Goal: Use online tool/utility: Utilize a website feature to perform a specific function

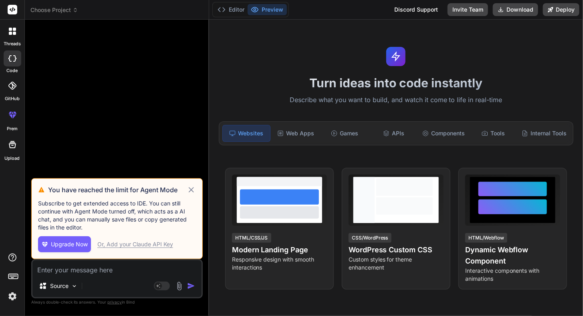
click at [193, 192] on icon at bounding box center [191, 189] width 5 height 5
type textarea "x"
click at [135, 246] on div "Or, Add your Claude API Key" at bounding box center [135, 244] width 76 height 8
type textarea "x"
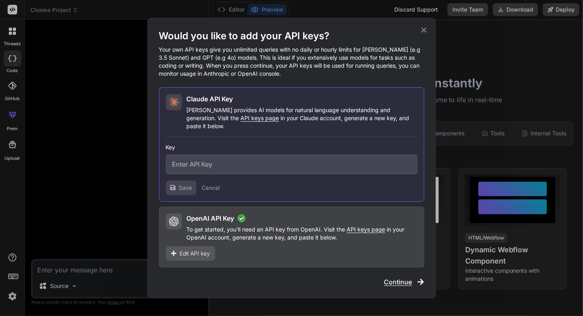
click at [96, 269] on div "Would you like to add your API keys? Your own API keys give you unlimited queri…" at bounding box center [291, 158] width 583 height 316
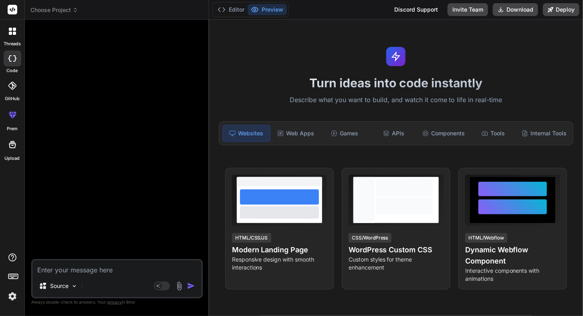
click at [96, 269] on textarea at bounding box center [116, 268] width 169 height 14
paste textarea "Create a plugin for wordpress which is the purpose of finding search mentions f…"
type textarea "Create a plugin for wordpress which is the purpose of finding search mentions f…"
type textarea "x"
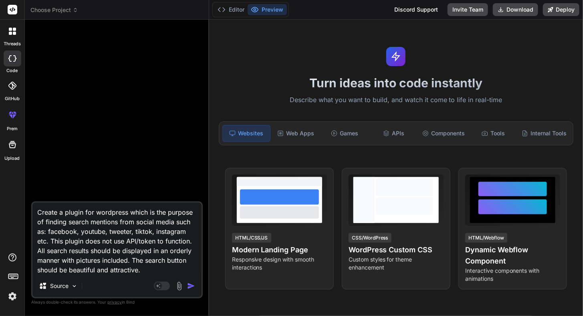
type textarea "Create a plugin for wordpress which is the purpose of finding search mentions f…"
click at [190, 288] on img "button" at bounding box center [191, 286] width 8 height 8
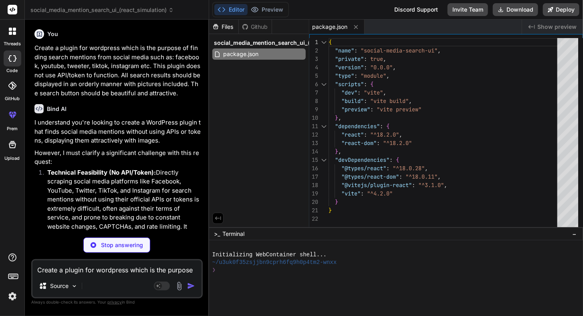
type textarea "x"
type textarea "<script type="module" src="/src/main.jsx"></script> </body> </html>"
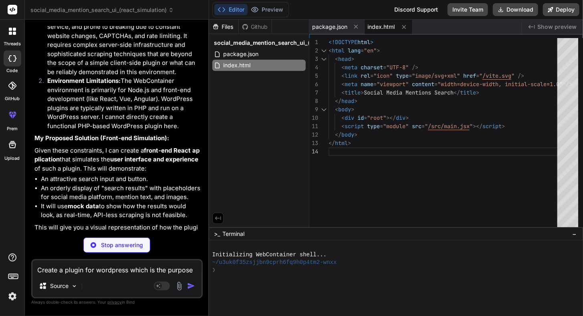
scroll to position [200, 0]
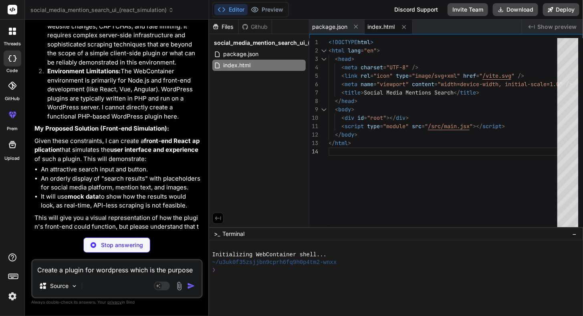
type textarea "x"
type textarea "padding: 50px 0; }"
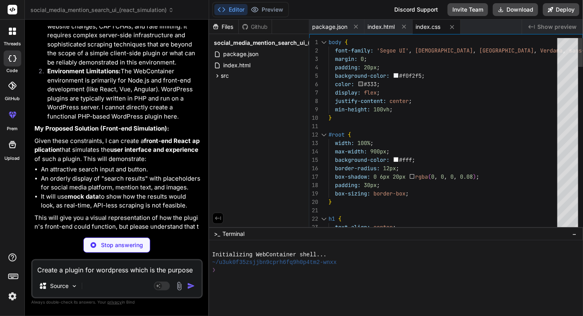
type textarea "x"
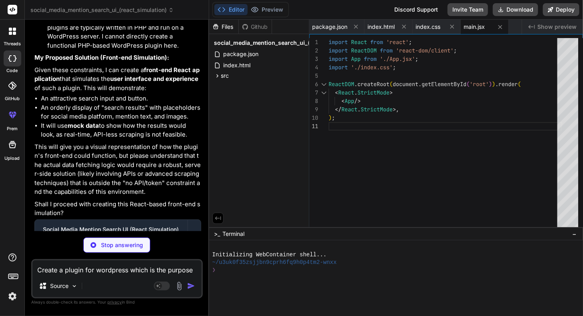
scroll to position [281, 0]
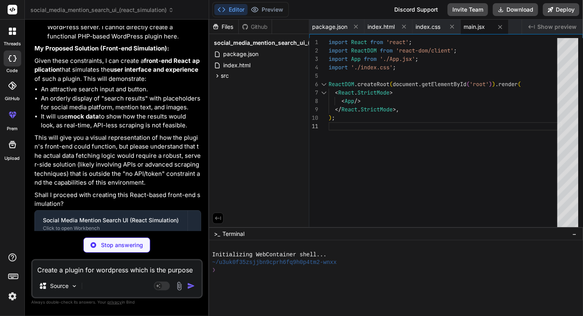
type textarea "x"
type textarea "image: 'https://via.placeholder.com/400x200/3b5998/ffffff?text=Facebook+Mention…"
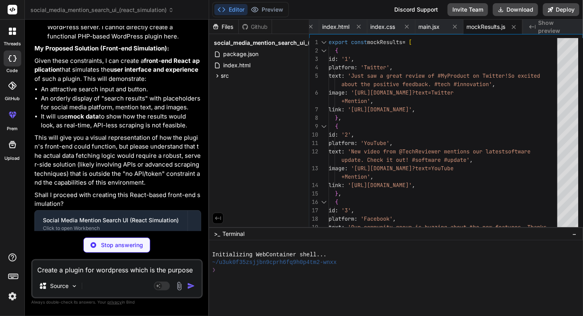
type textarea "x"
type textarea "} export default SearchBar;"
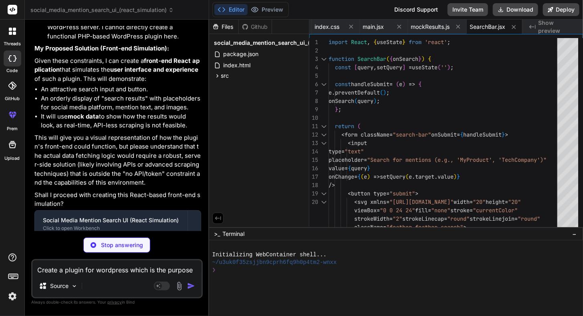
type textarea "x"
type textarea "export default SearchResults;"
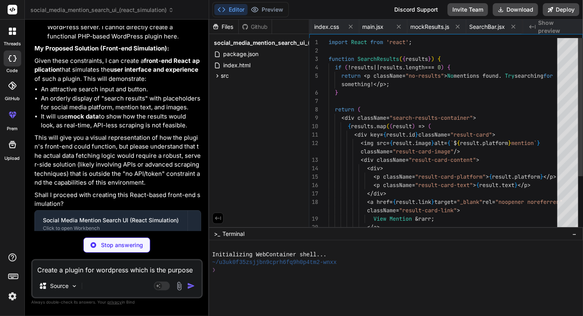
scroll to position [0, 168]
type textarea "x"
type textarea "</div> ); } export default App;"
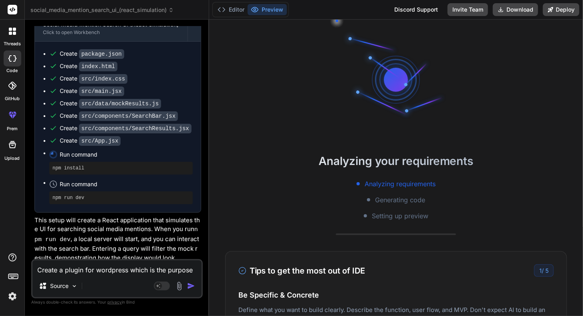
scroll to position [53, 0]
type textarea "x"
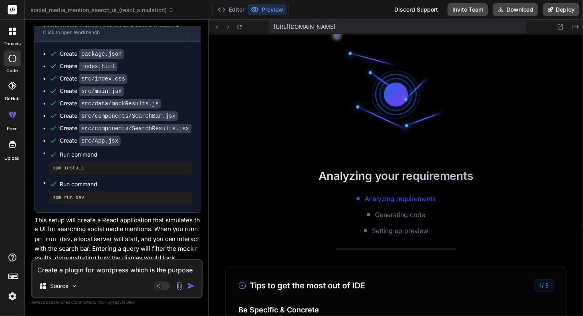
scroll to position [226, 0]
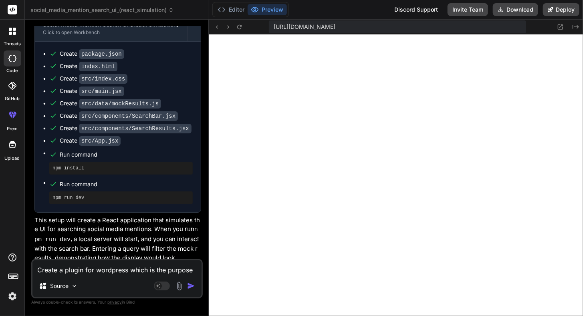
click at [105, 272] on textarea "Create a plugin for wordpress which is the purpose of finding search mentions f…" at bounding box center [116, 268] width 169 height 14
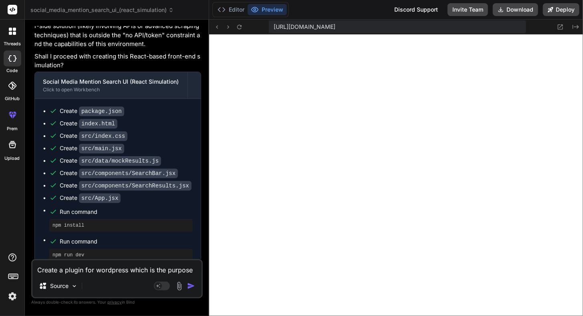
scroll to position [396, 0]
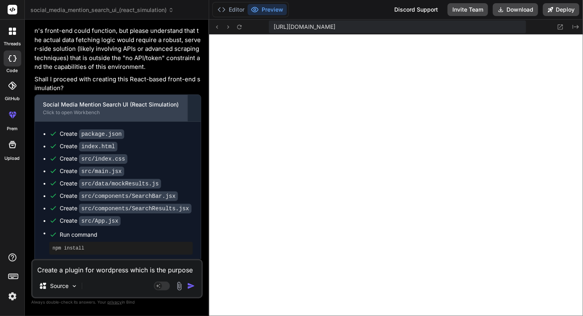
click at [82, 113] on div "Click to open Workbench" at bounding box center [111, 112] width 137 height 6
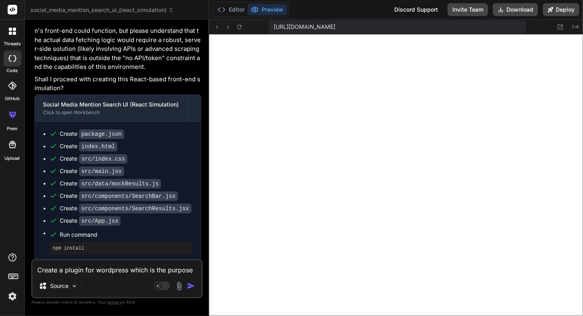
click at [88, 245] on pre "npm install" at bounding box center [121, 248] width 137 height 6
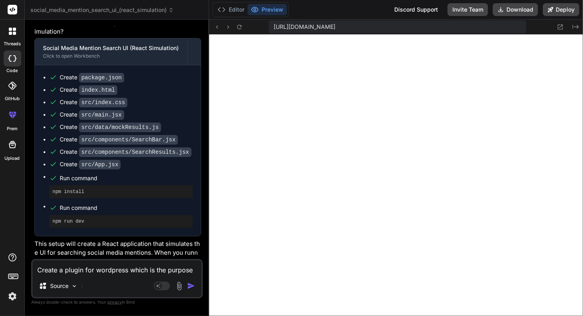
scroll to position [477, 0]
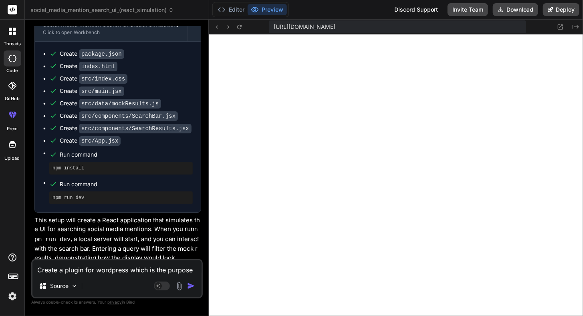
click at [64, 195] on pre "npm run dev" at bounding box center [121, 198] width 137 height 6
click at [69, 183] on span "Run command" at bounding box center [126, 184] width 133 height 8
click at [108, 273] on textarea "Create a plugin for wordpress which is the purpose of finding search mentions f…" at bounding box center [116, 268] width 169 height 14
type textarea "c"
type textarea "x"
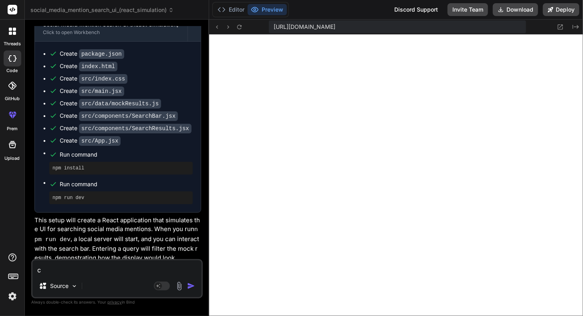
type textarea "ca"
type textarea "x"
type textarea "can"
type textarea "x"
type textarea "can"
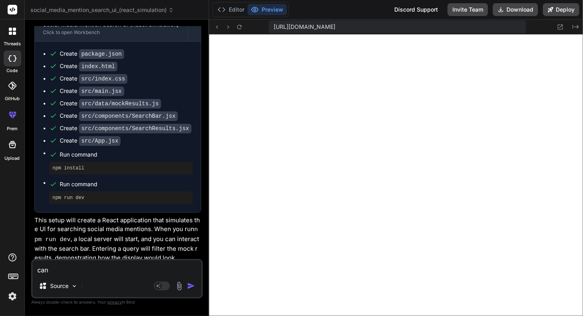
type textarea "x"
type textarea "can y"
type textarea "x"
type textarea "can yo"
type textarea "x"
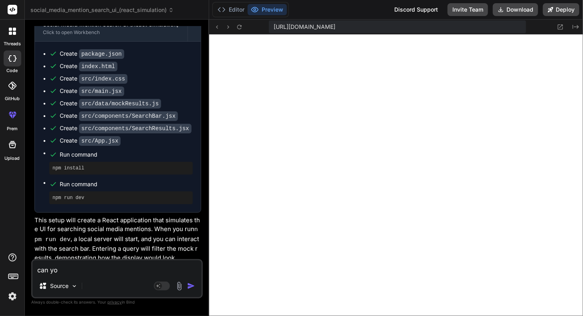
type textarea "can you"
type textarea "x"
type textarea "can you"
type textarea "x"
type textarea "can you m"
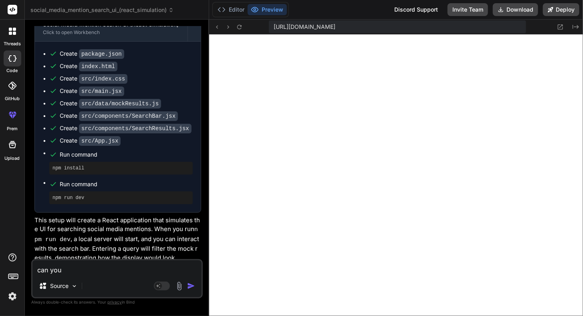
type textarea "x"
type textarea "can you ma"
type textarea "x"
type textarea "can you mak"
type textarea "x"
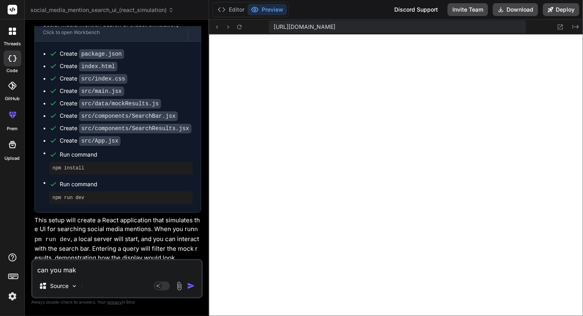
type textarea "can you make"
type textarea "x"
type textarea "can you make"
type textarea "x"
type textarea "can you make a"
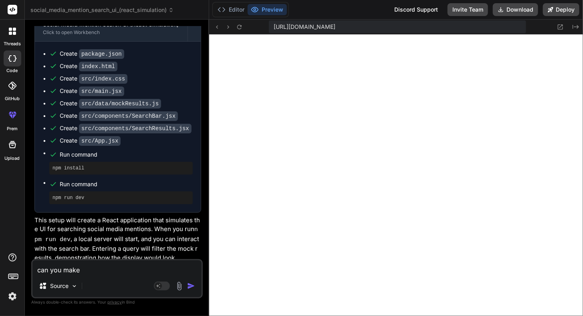
type textarea "x"
type textarea "can you make a"
type textarea "x"
type textarea "can you make a z"
type textarea "x"
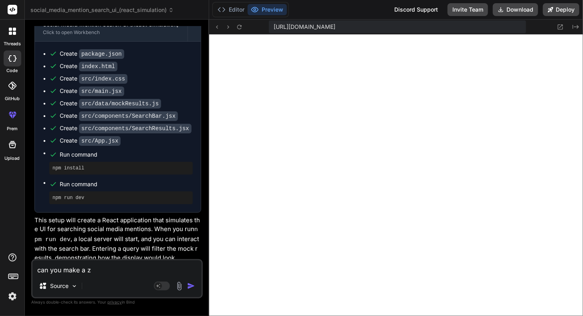
type textarea "can you make a zi"
type textarea "x"
type textarea "can you make a zip"
type textarea "x"
type textarea "can you make a zip"
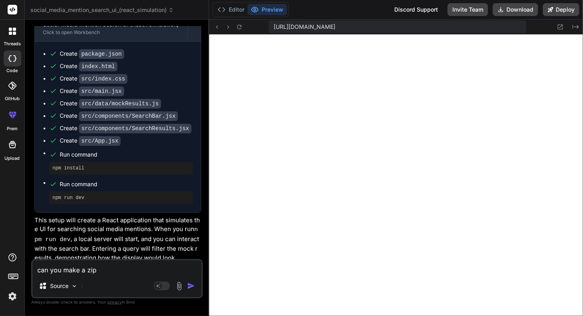
type textarea "x"
type textarea "can you make a zip f"
type textarea "x"
type textarea "can you make a zip fo"
type textarea "x"
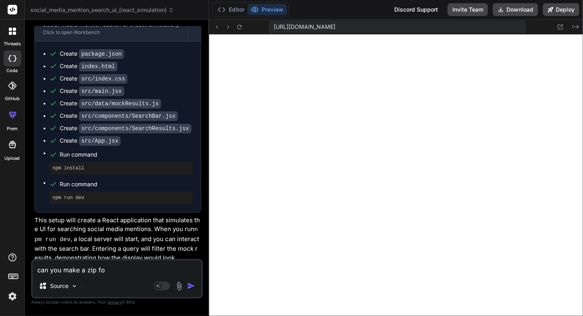
type textarea "can you make a zip for"
type textarea "x"
type textarea "can you make a zip for"
type textarea "x"
type textarea "can you make a zip for e"
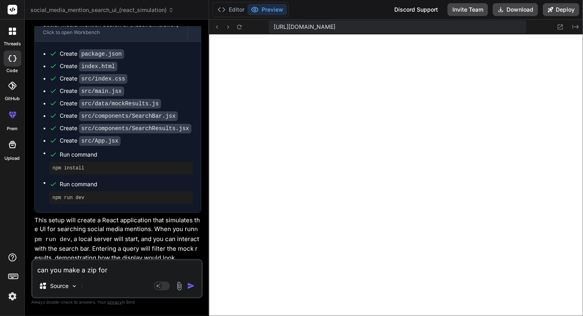
type textarea "x"
type textarea "can you make a zip for ea"
type textarea "x"
type textarea "can you make a zip for eas"
type textarea "x"
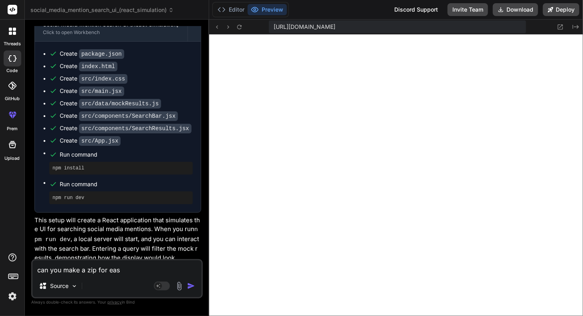
type textarea "can you make a zip for easy"
type textarea "x"
type textarea "can you make a zip for easy"
type textarea "x"
type textarea "can you make a zip for easy i"
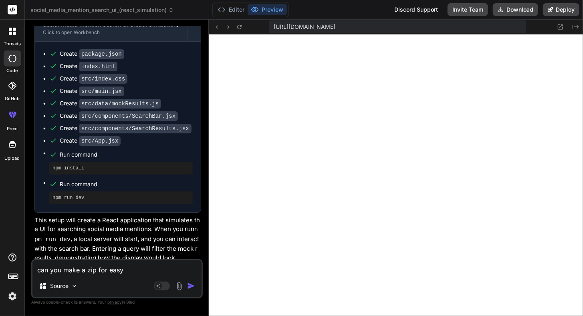
type textarea "x"
type textarea "can you make a zip for easy in"
type textarea "x"
type textarea "can you make a zip for easy ins"
type textarea "x"
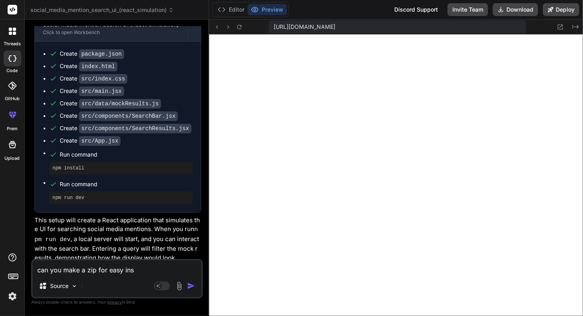
type textarea "can you make a zip for easy inst"
type textarea "x"
type textarea "can you make a zip for easy insta"
type textarea "x"
type textarea "can you make a zip for easy instal"
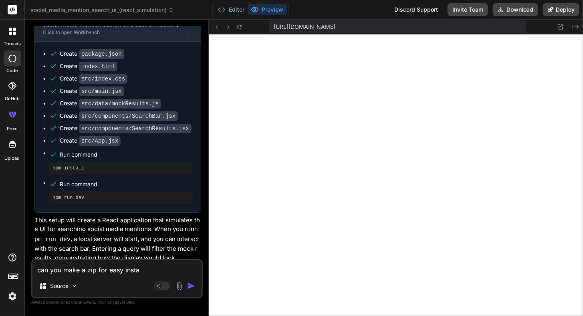
type textarea "x"
type textarea "can you make a zip for easy install"
type textarea "x"
type textarea "can you make a zip for easy installa"
type textarea "x"
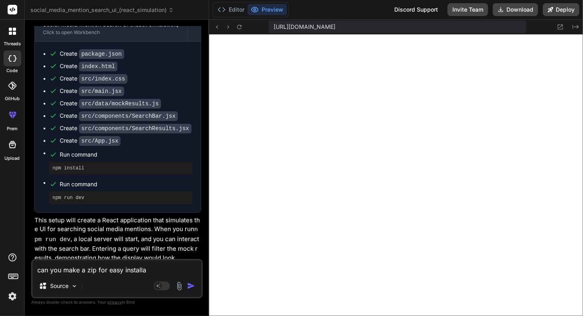
type textarea "can you make a zip for easy installat"
type textarea "x"
type textarea "can you make a zip for easy installati"
type textarea "x"
type textarea "can you make a zip for easy installatio"
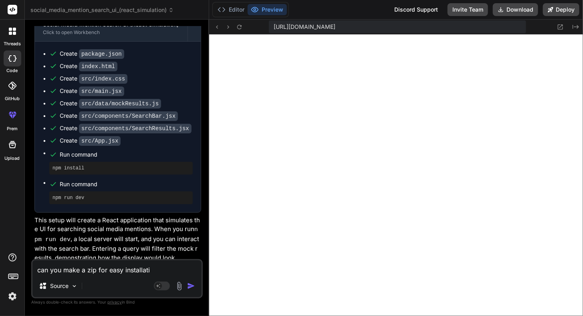
type textarea "x"
type textarea "can you make a zip for easy installation"
type textarea "x"
type textarea "can you make a zip for easy installation?"
type textarea "x"
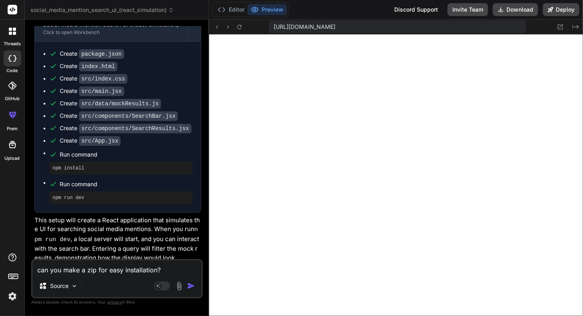
type textarea "can you make a zip for easy installation?"
click at [189, 288] on img "button" at bounding box center [191, 286] width 8 height 8
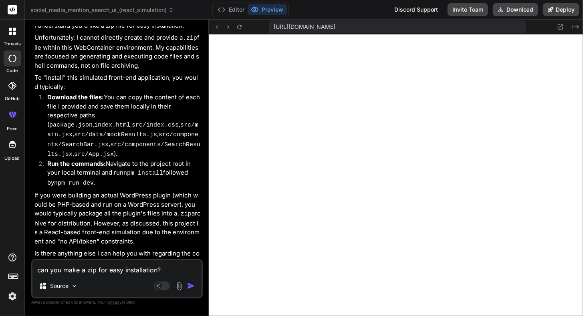
scroll to position [767, 0]
click at [13, 61] on icon at bounding box center [12, 58] width 8 height 6
click at [13, 71] on label "code" at bounding box center [12, 70] width 11 height 7
click at [13, 34] on icon at bounding box center [14, 33] width 3 height 3
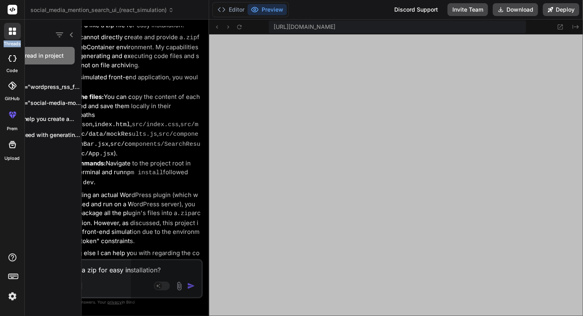
click at [13, 34] on icon at bounding box center [14, 33] width 3 height 3
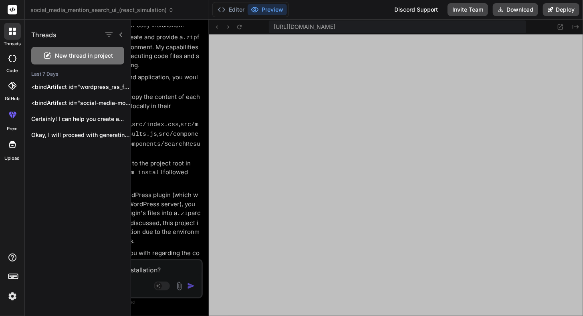
drag, startPoint x: 13, startPoint y: 34, endPoint x: 105, endPoint y: 57, distance: 94.5
click at [105, 57] on span "New thread in project" at bounding box center [84, 56] width 58 height 8
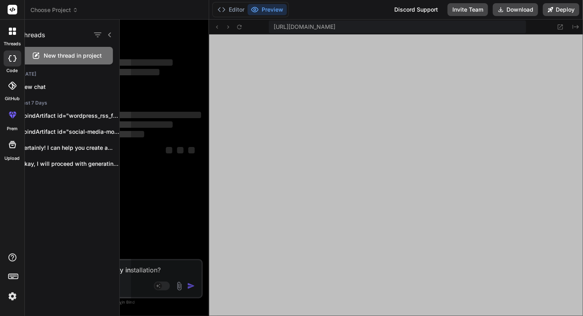
scroll to position [234, 0]
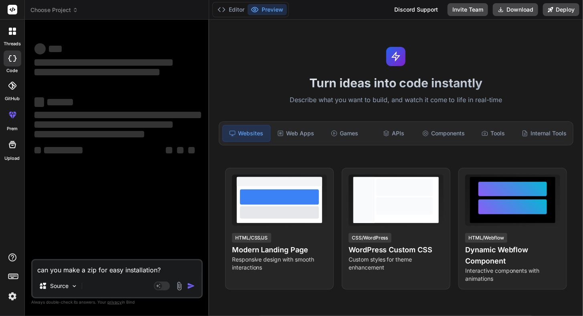
type textarea "x"
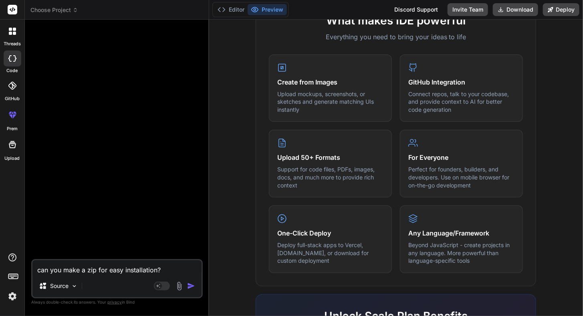
scroll to position [321, 0]
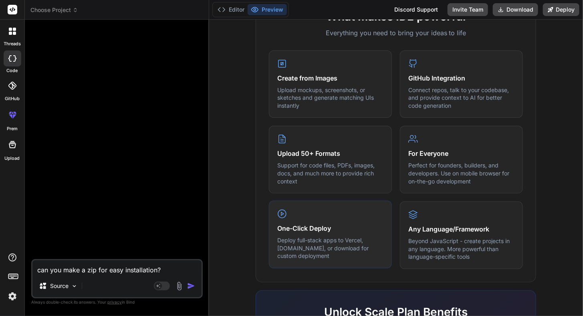
click at [299, 241] on p "Deploy full-stack apps to Vercel, [DOMAIN_NAME], or download for custom deploym…" at bounding box center [330, 248] width 106 height 24
click at [280, 213] on icon at bounding box center [282, 214] width 10 height 10
click at [308, 261] on div "One-Click Deploy Deploy full-stack apps to Vercel, Fly.io, or download for cust…" at bounding box center [330, 235] width 123 height 68
click at [362, 237] on p "Deploy full-stack apps to Vercel, [DOMAIN_NAME], or download for custom deploym…" at bounding box center [330, 248] width 106 height 24
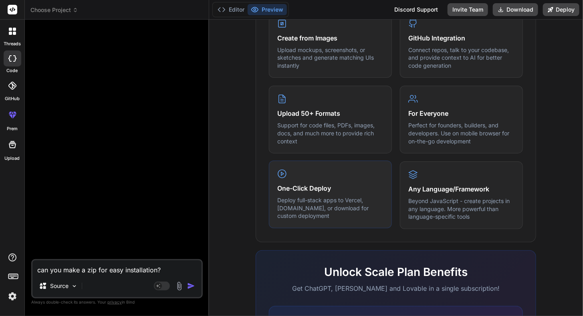
click at [359, 197] on p "Deploy full-stack apps to Vercel, [DOMAIN_NAME], or download for custom deploym…" at bounding box center [330, 208] width 106 height 24
click at [439, 184] on h4 "Any Language/Framework" at bounding box center [461, 189] width 106 height 10
click at [335, 173] on div "One-Click Deploy Deploy full-stack apps to Vercel, Fly.io, or download for cust…" at bounding box center [330, 195] width 123 height 68
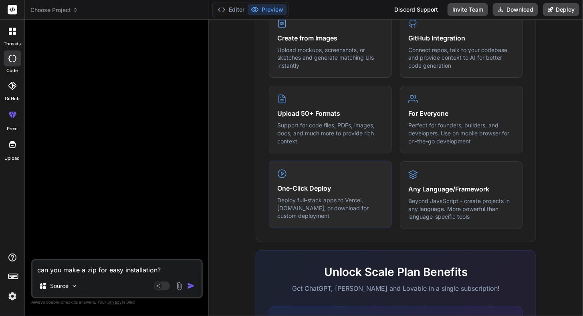
click at [335, 173] on div "One-Click Deploy Deploy full-stack apps to Vercel, Fly.io, or download for cust…" at bounding box center [330, 195] width 123 height 68
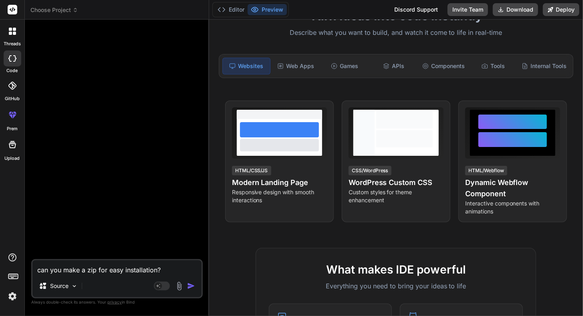
scroll to position [0, 0]
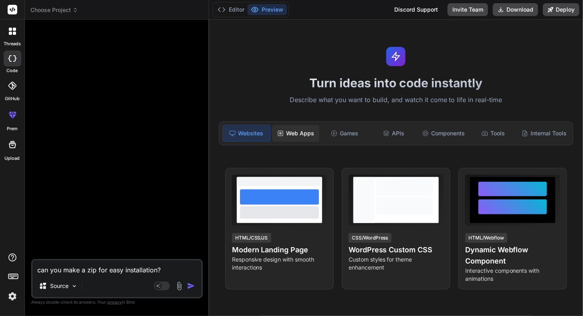
click at [295, 131] on div "Web Apps" at bounding box center [295, 133] width 47 height 17
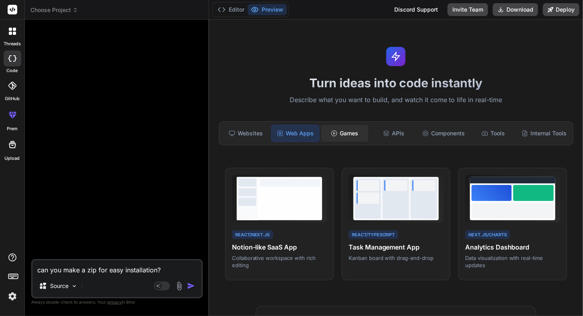
click at [344, 132] on div "Games" at bounding box center [344, 133] width 47 height 17
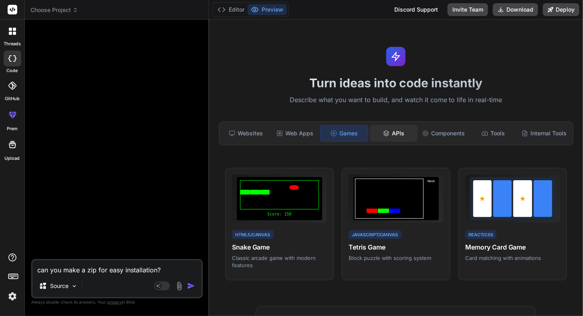
click at [389, 129] on div "APIs" at bounding box center [393, 133] width 47 height 17
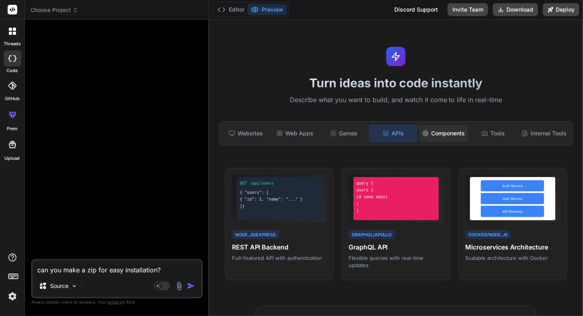
click at [441, 137] on div "Components" at bounding box center [443, 133] width 49 height 17
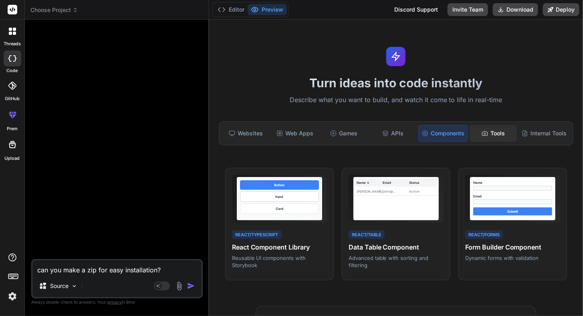
click at [491, 128] on div "Tools" at bounding box center [493, 133] width 47 height 17
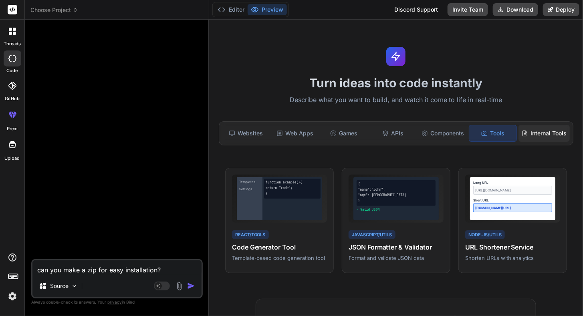
click at [533, 137] on div "Internal Tools" at bounding box center [544, 133] width 51 height 17
